Goal: Find specific fact: Find specific fact

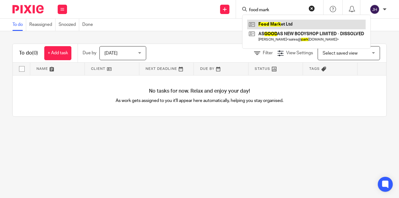
type input "food mark"
click at [268, 21] on link at bounding box center [306, 24] width 119 height 9
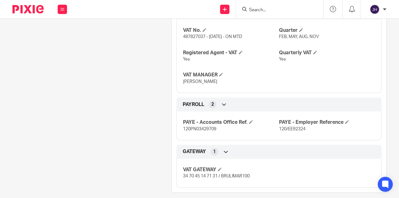
scroll to position [370, 0]
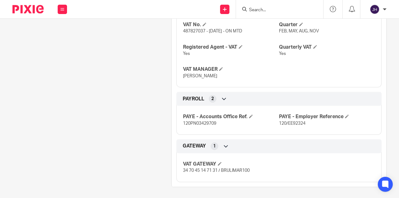
click at [185, 168] on span "34 70 45 14 71 31 / BRULIMAR100" at bounding box center [216, 170] width 67 height 4
drag, startPoint x: 185, startPoint y: 168, endPoint x: 175, endPoint y: 90, distance: 79.5
click at [213, 169] on span "34 70 45 14 71 31 / BRULIMAR100" at bounding box center [216, 170] width 67 height 4
copy span "34 70 45 14 71 31"
